Goal: Check status: Check status

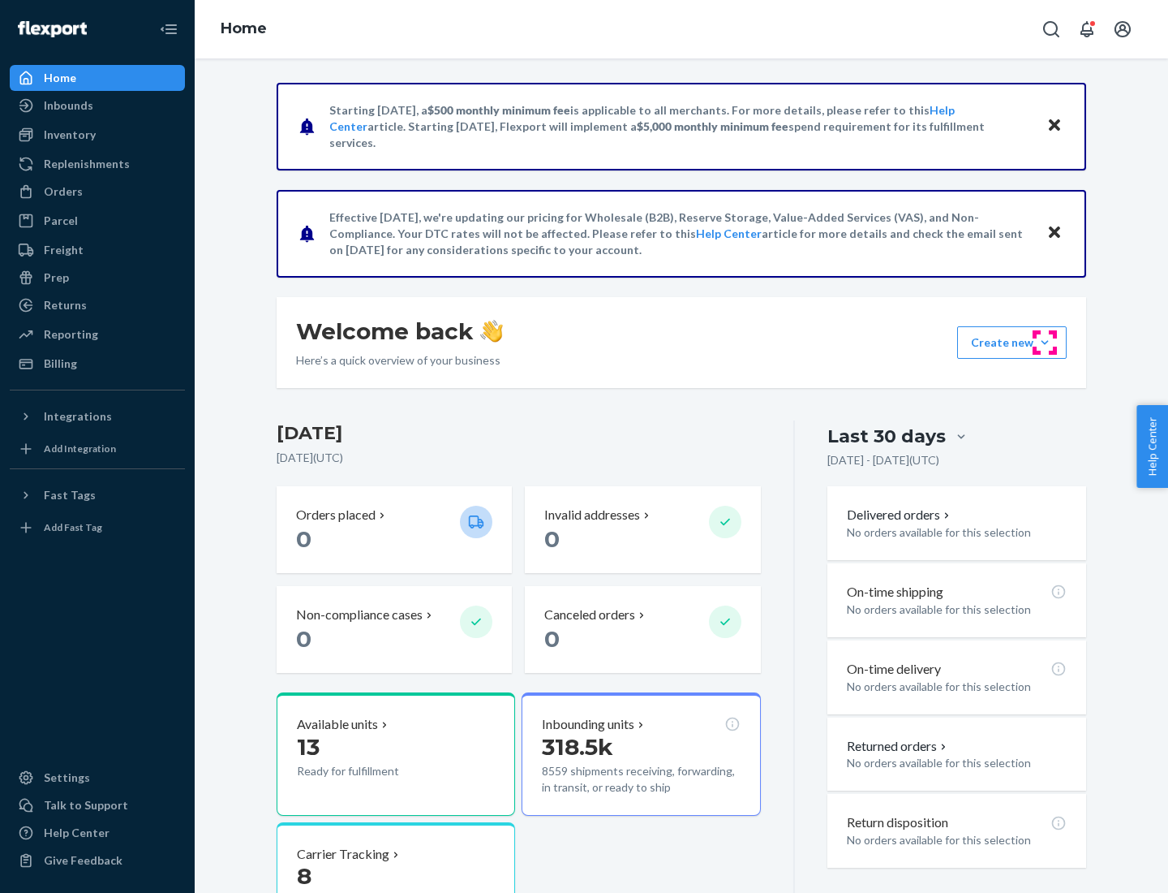
click at [1045, 342] on button "Create new Create new inbound Create new order Create new product" at bounding box center [1012, 342] width 110 height 32
click at [67, 105] on div "Inbounds" at bounding box center [68, 105] width 49 height 16
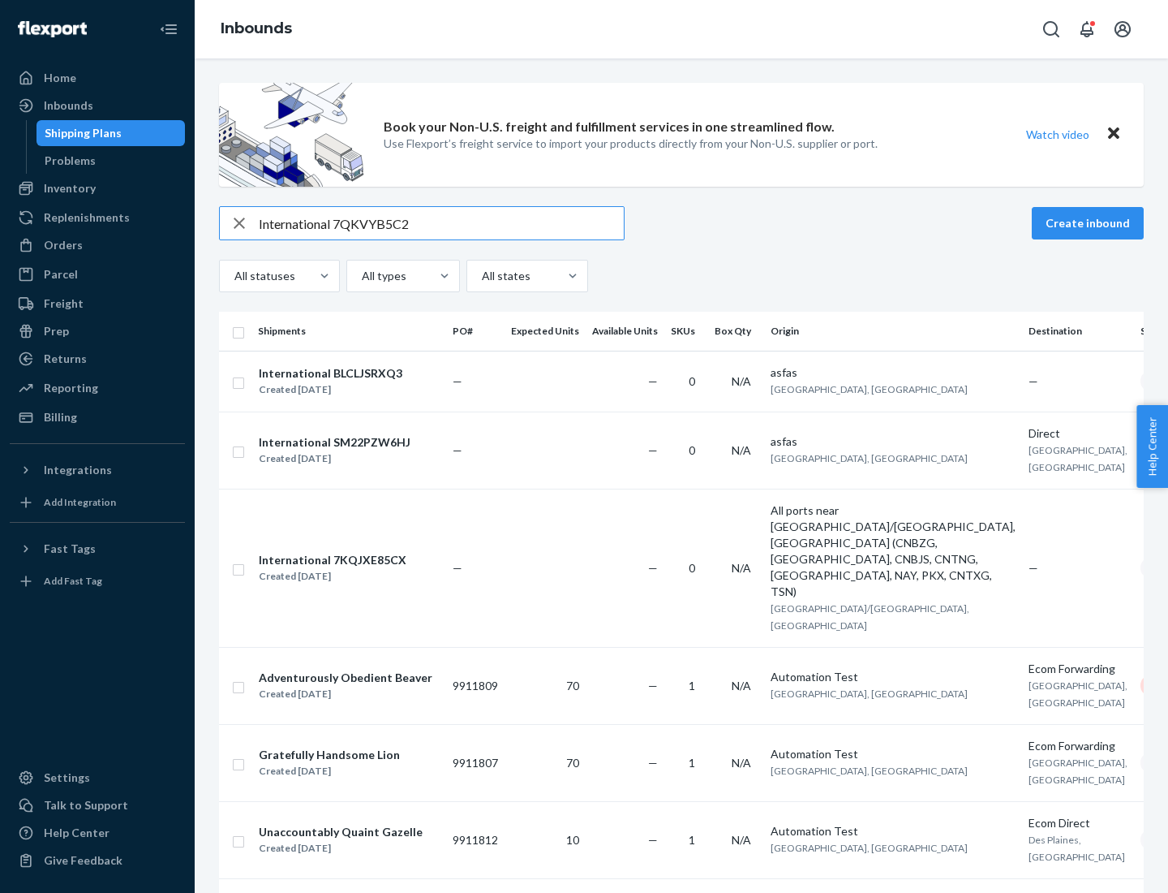
type input "International 7QKVYB5C29"
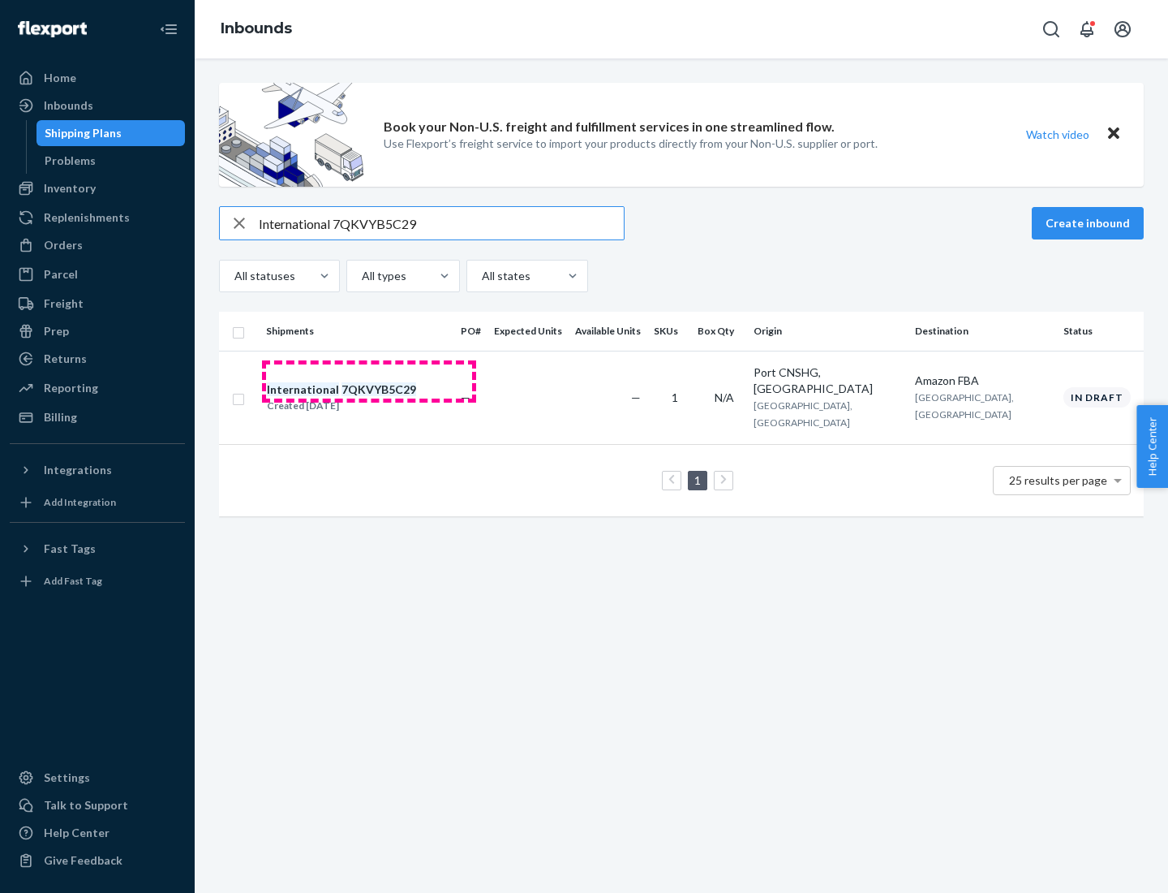
click at [369, 398] on div "Created [DATE]" at bounding box center [341, 406] width 149 height 16
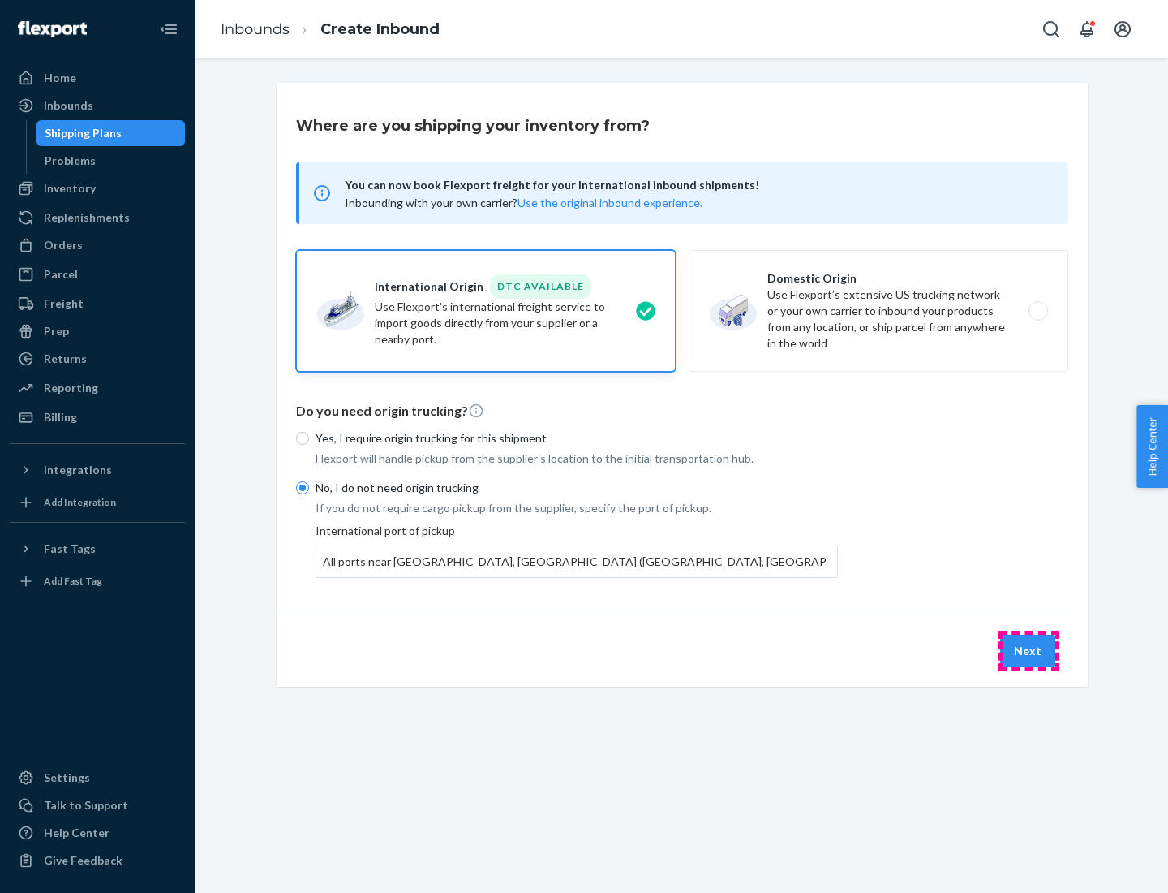
click at [1029, 650] on button "Next" at bounding box center [1027, 650] width 55 height 32
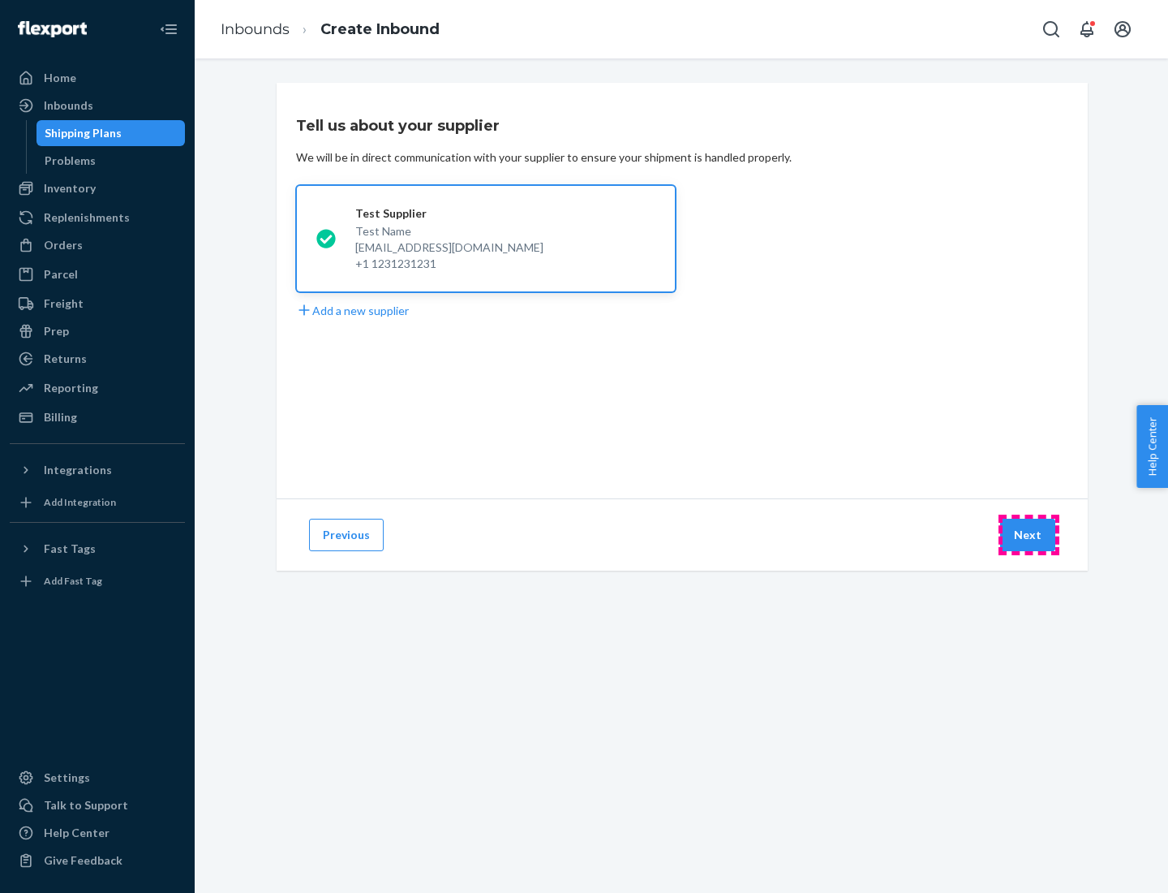
click at [1029, 535] on button "Next" at bounding box center [1027, 534] width 55 height 32
